Goal: Information Seeking & Learning: Learn about a topic

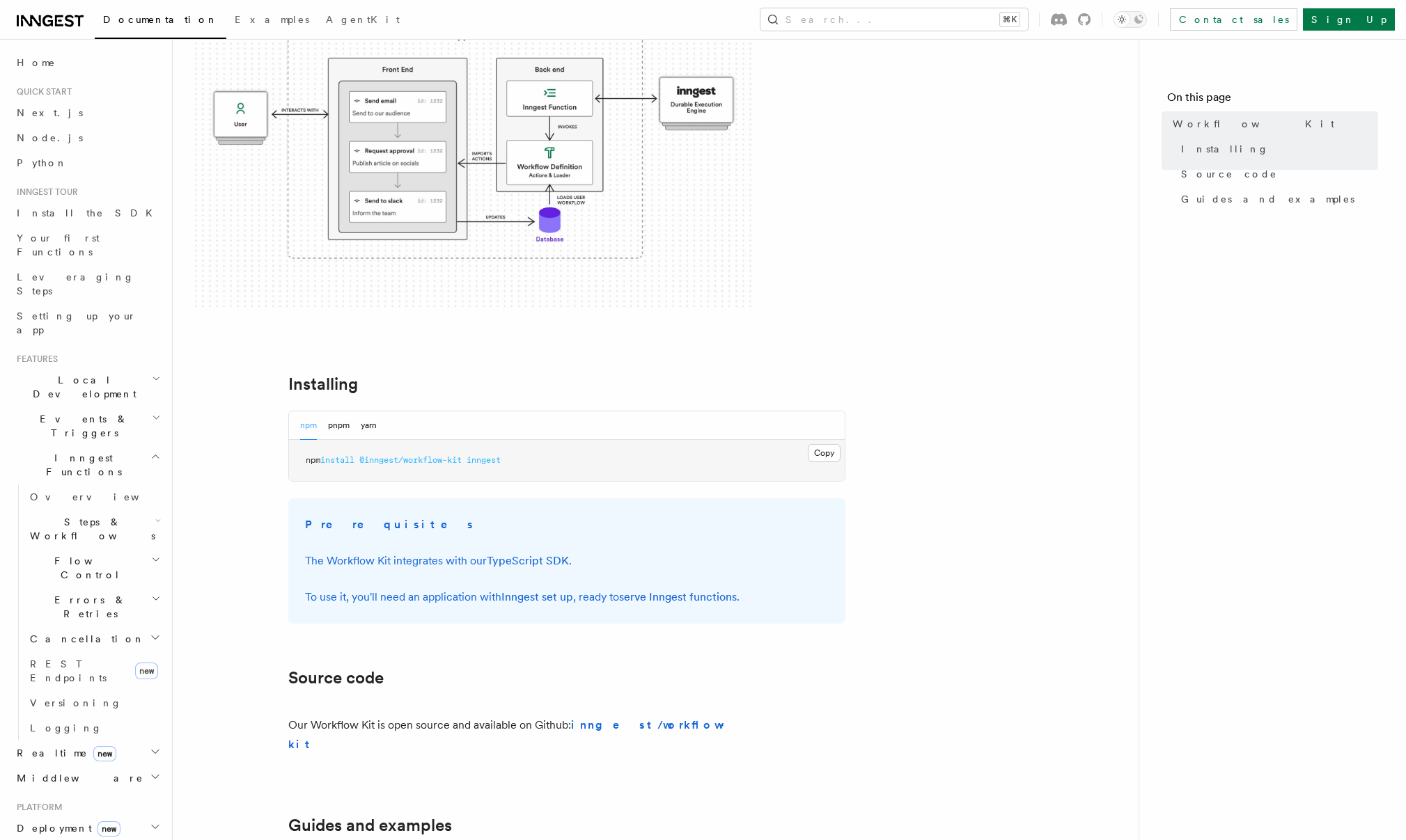
scroll to position [252, 0]
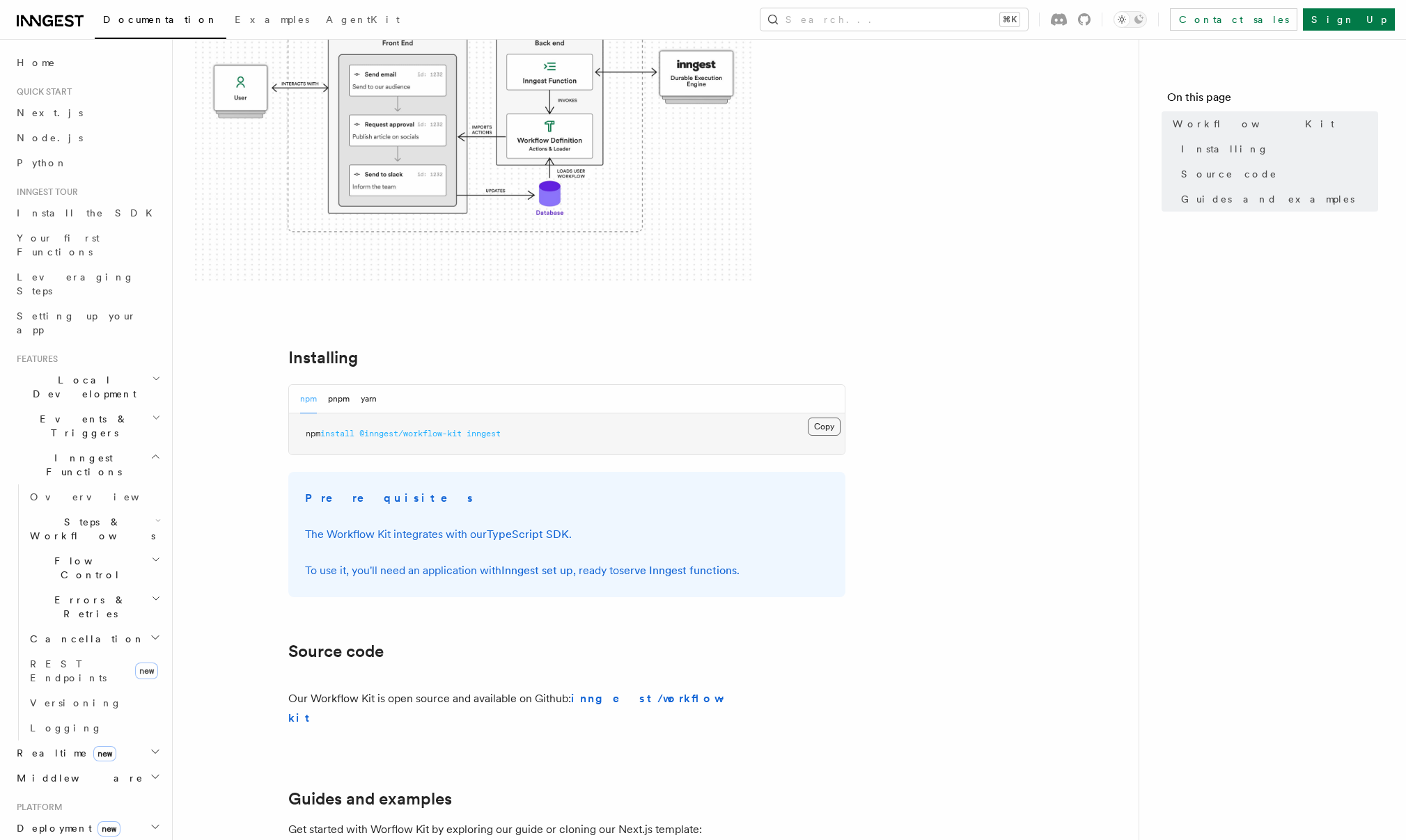
click at [822, 426] on button "Copy Copied" at bounding box center [824, 427] width 33 height 18
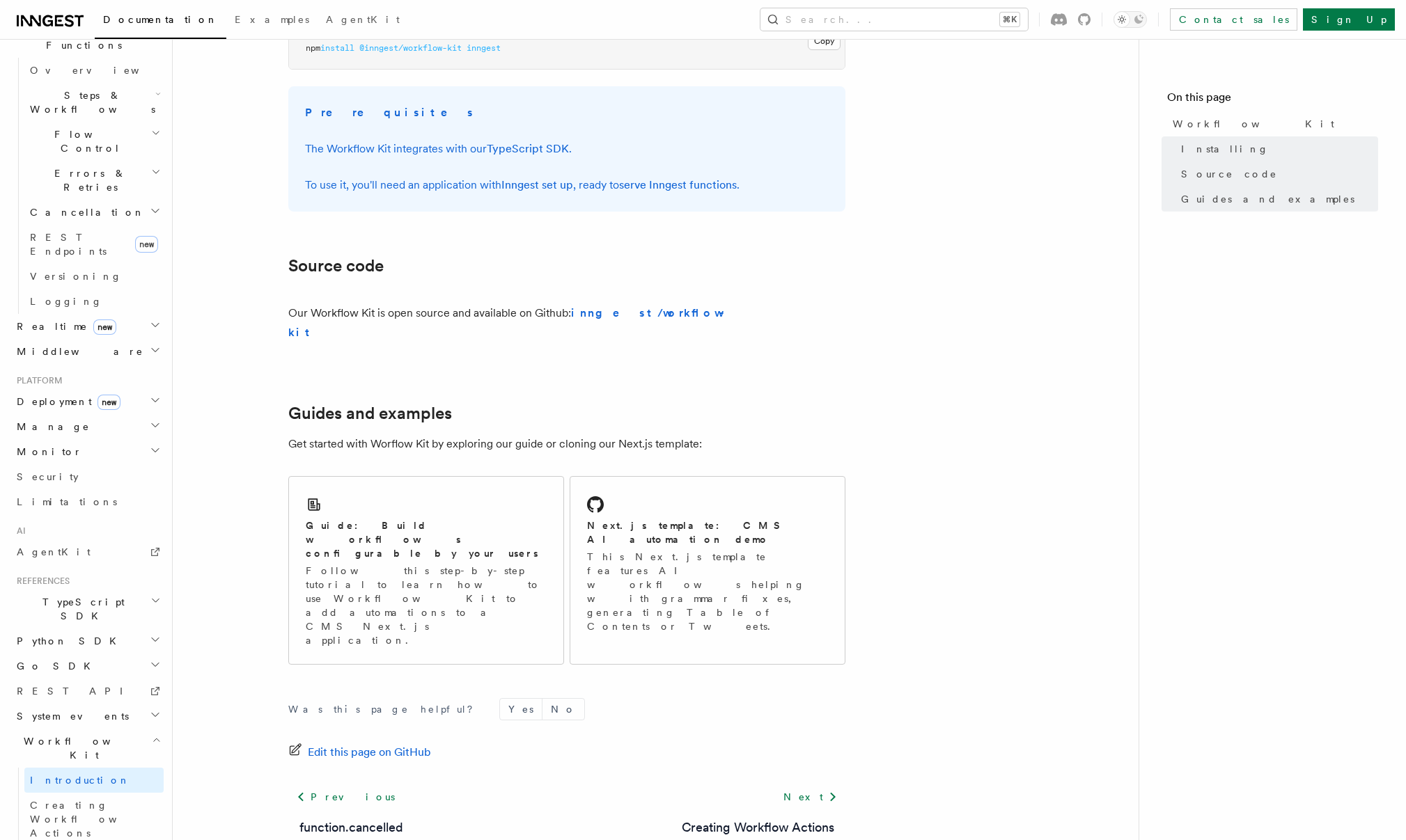
scroll to position [639, 0]
click at [101, 798] on span "Creating Workflow Actions" at bounding box center [96, 819] width 133 height 42
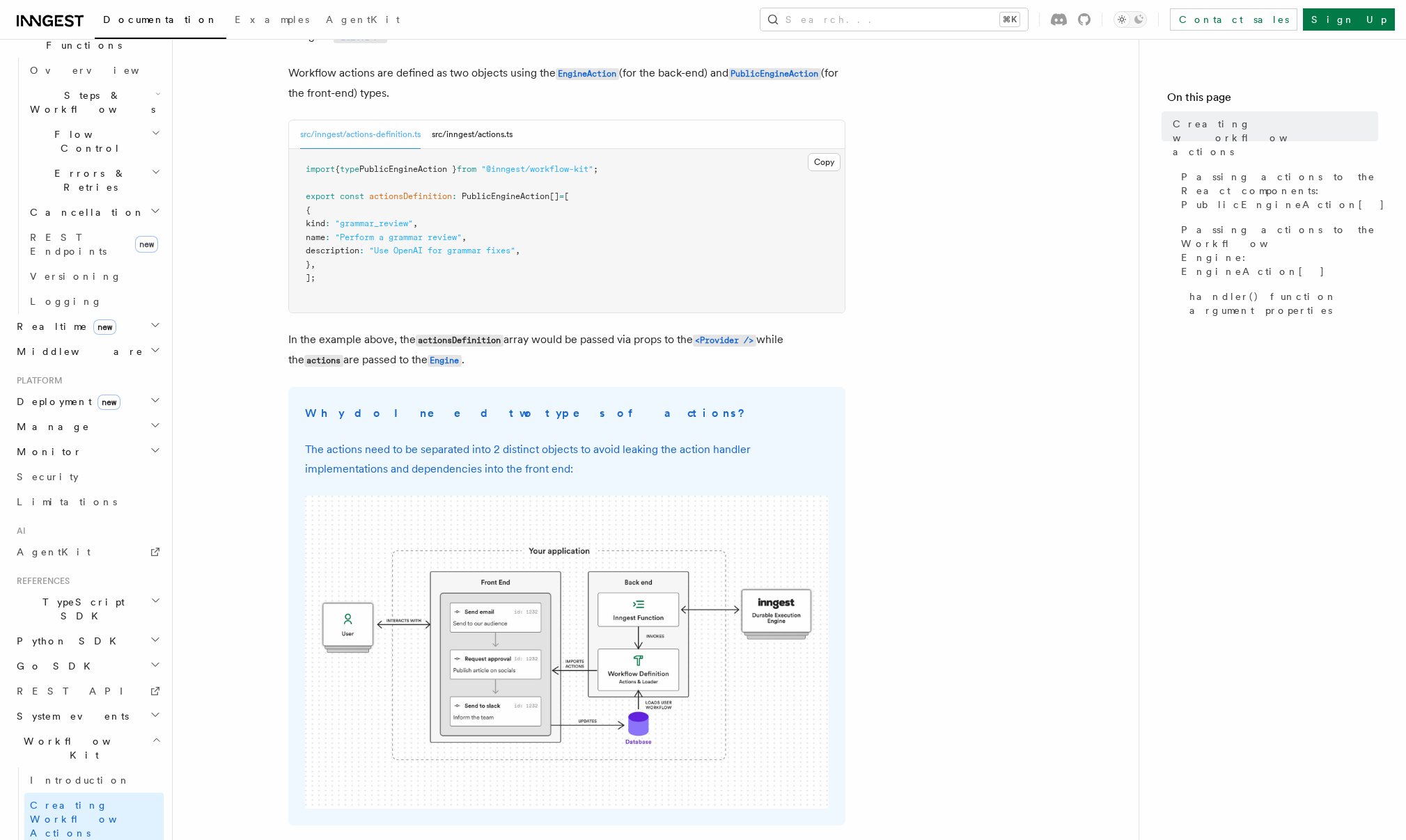
scroll to position [262, 0]
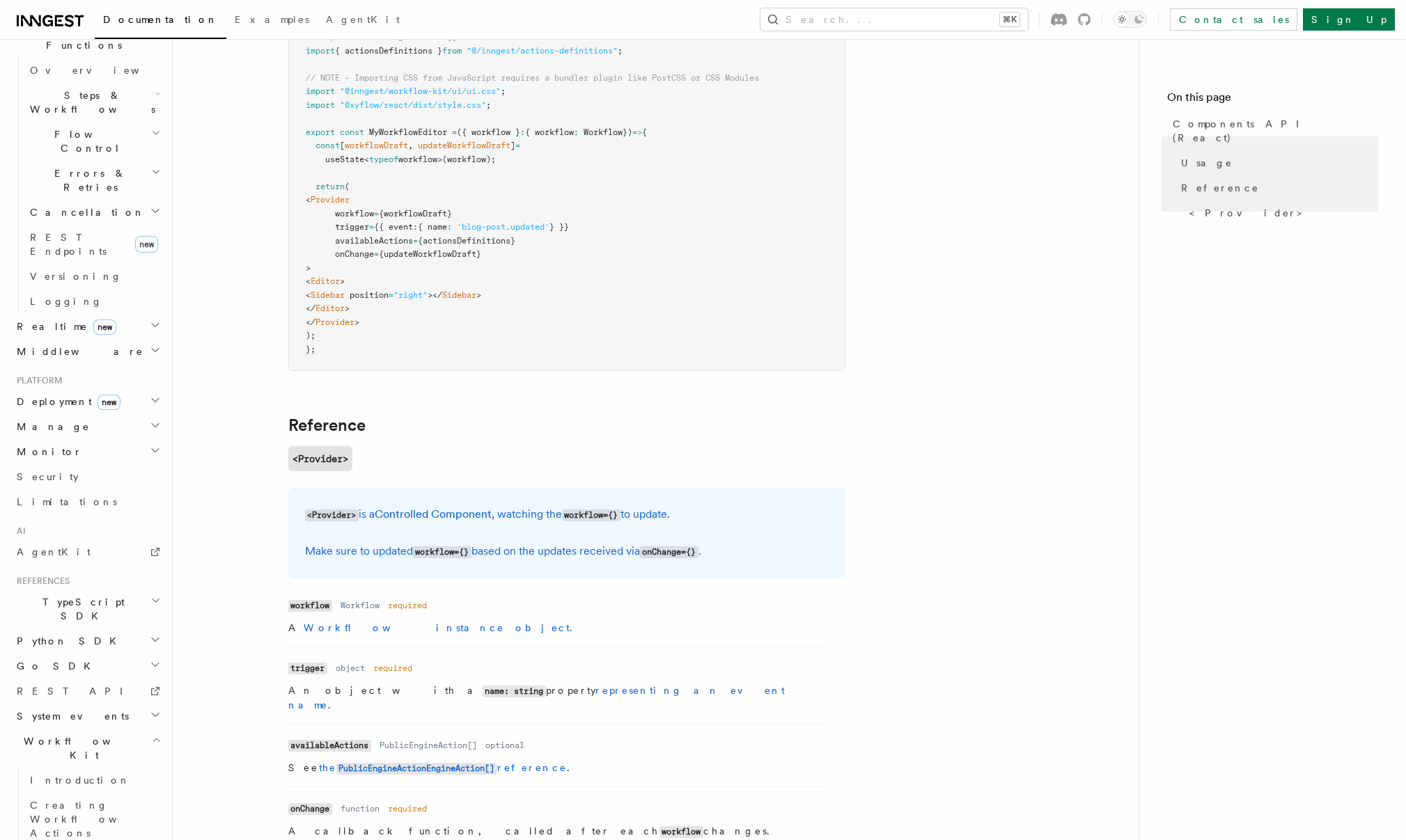
scroll to position [1049, 0]
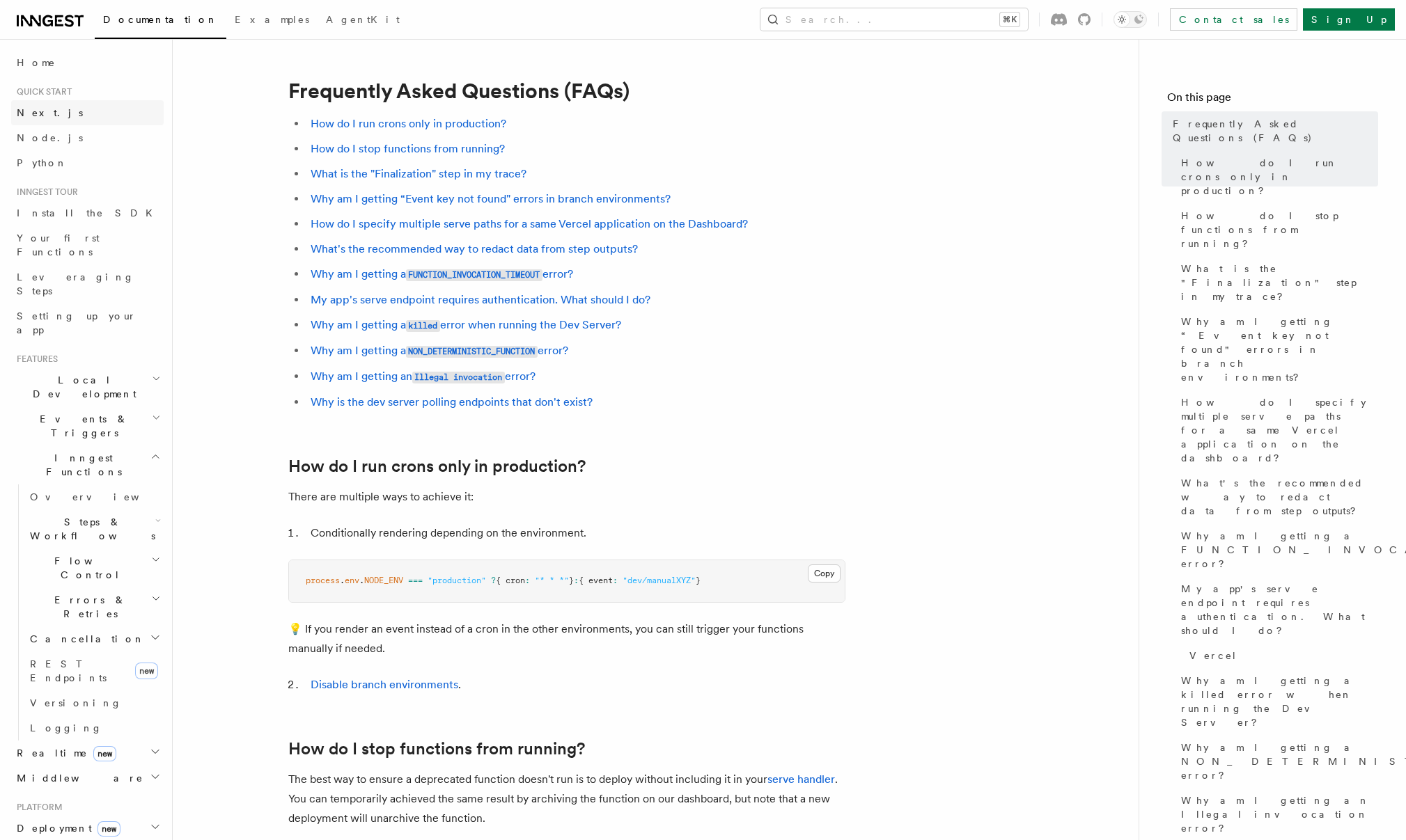
click at [64, 114] on link "Next.js" at bounding box center [87, 113] width 153 height 25
